Goal: Check status: Check status

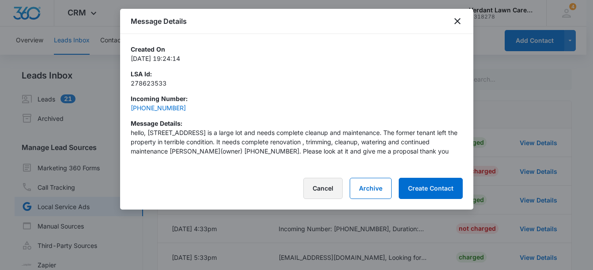
click at [315, 190] on button "Cancel" at bounding box center [322, 188] width 39 height 21
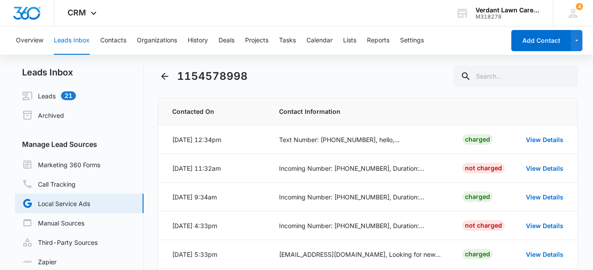
scroll to position [4, 0]
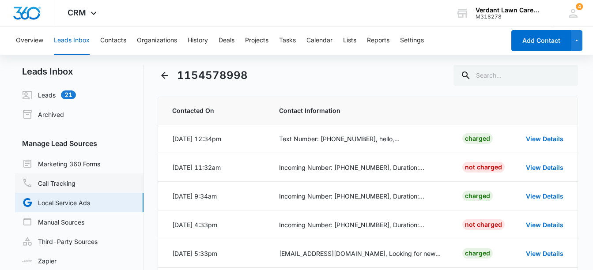
click at [64, 182] on link "Call Tracking" at bounding box center [48, 183] width 53 height 11
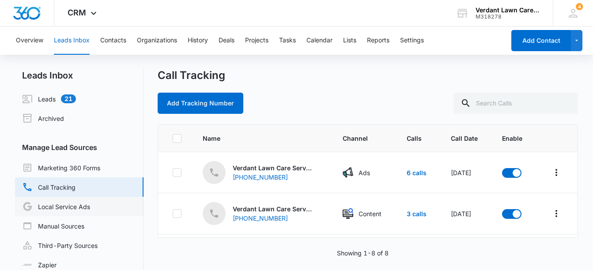
click at [64, 205] on link "Local Service Ads" at bounding box center [56, 206] width 68 height 11
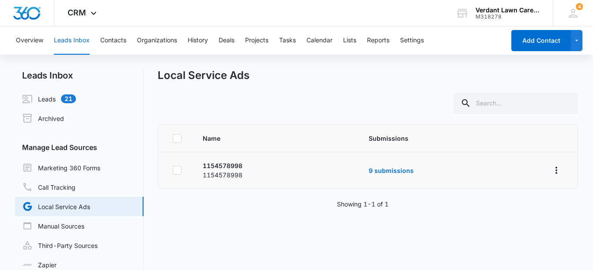
click at [398, 174] on td "9 submissions" at bounding box center [448, 170] width 180 height 37
click at [397, 173] on link "9 submissions" at bounding box center [390, 171] width 45 height 8
